Goal: Task Accomplishment & Management: Complete application form

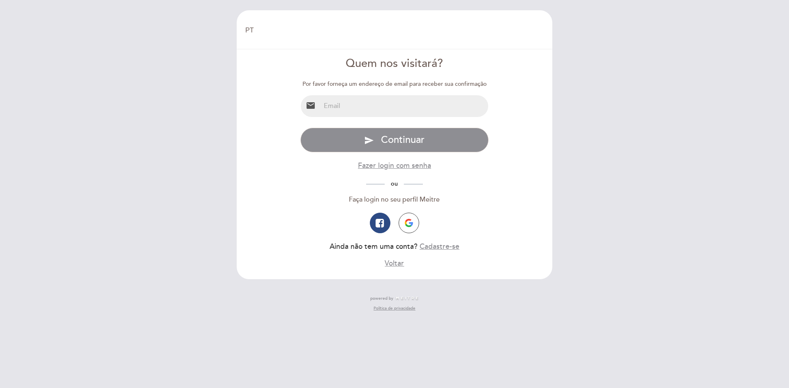
select select "pt"
click at [395, 108] on input "email" at bounding box center [405, 106] width 168 height 22
type input "[PERSON_NAME][EMAIL_ADDRESS][PERSON_NAME][DOMAIN_NAME]"
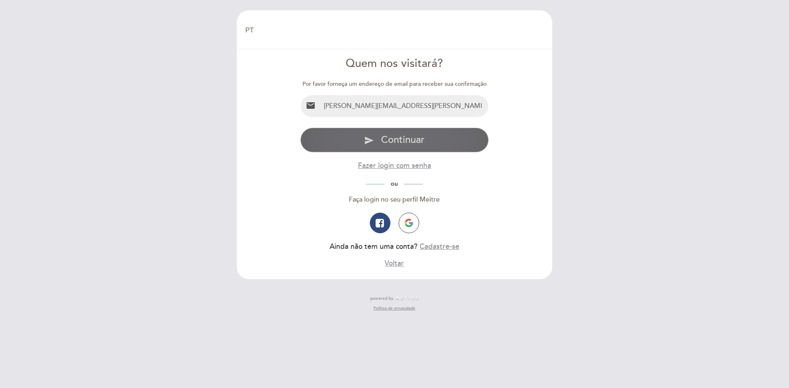
click at [391, 144] on span "Continuar" at bounding box center [403, 140] width 44 height 12
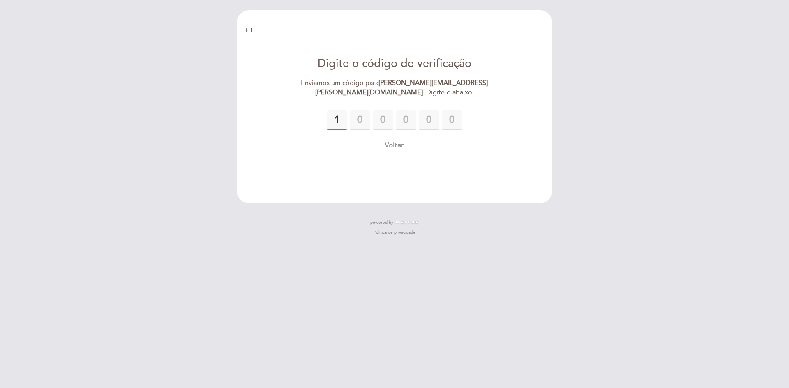
type input "1"
type input "4"
type input "0"
drag, startPoint x: 415, startPoint y: 115, endPoint x: 399, endPoint y: 116, distance: 15.7
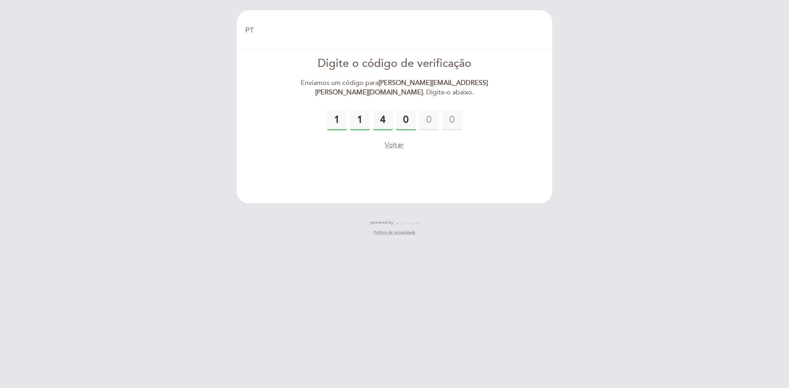
click at [402, 116] on input "0" at bounding box center [406, 121] width 20 height 20
drag, startPoint x: 377, startPoint y: 117, endPoint x: 389, endPoint y: 117, distance: 11.9
click at [389, 117] on input "4" at bounding box center [383, 121] width 20 height 20
type input "3"
click at [408, 123] on input "0" at bounding box center [406, 121] width 20 height 20
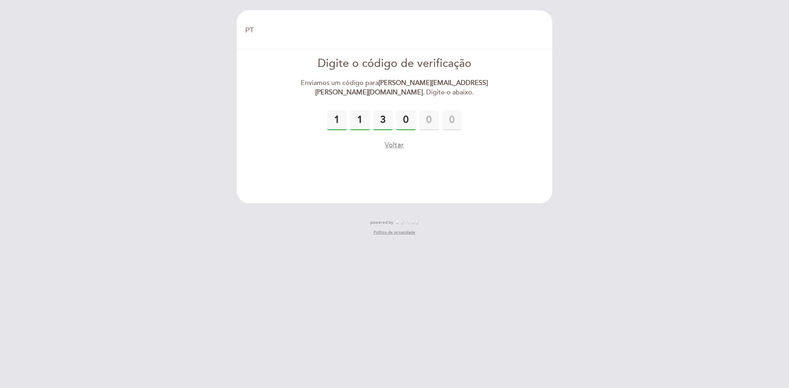
click at [404, 120] on input "0" at bounding box center [406, 121] width 20 height 20
type input "5"
drag, startPoint x: 404, startPoint y: 118, endPoint x: 416, endPoint y: 117, distance: 11.9
click at [416, 117] on div "1 1 3 0 5" at bounding box center [394, 121] width 189 height 20
type input "4"
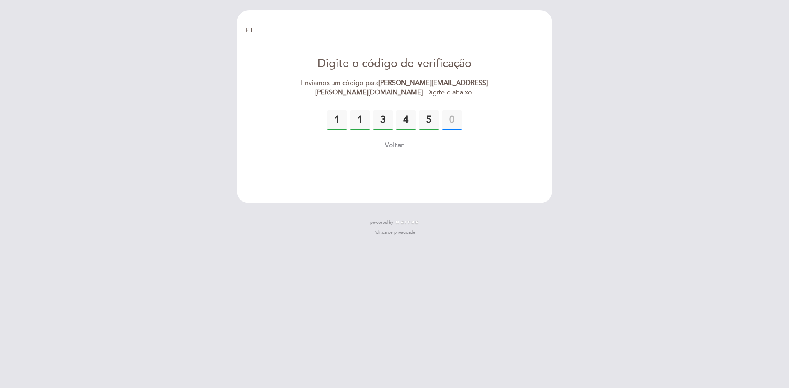
click at [452, 120] on input "text" at bounding box center [452, 121] width 20 height 20
type input "0"
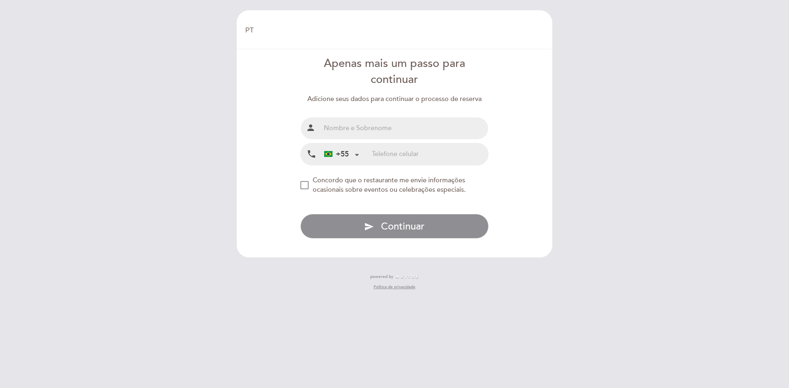
click at [376, 129] on input "text" at bounding box center [405, 129] width 168 height 22
type input "[PERSON_NAME]"
click at [397, 152] on input "tel" at bounding box center [430, 154] width 116 height 22
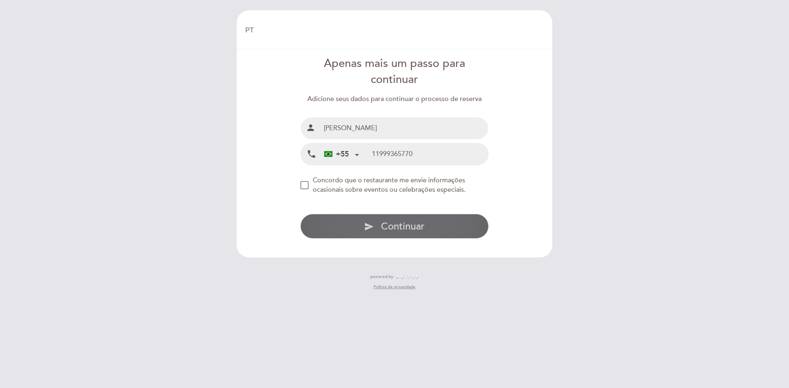
type input "11999365770"
click at [398, 224] on span "Continuar" at bounding box center [403, 227] width 44 height 12
